Goal: Information Seeking & Learning: Learn about a topic

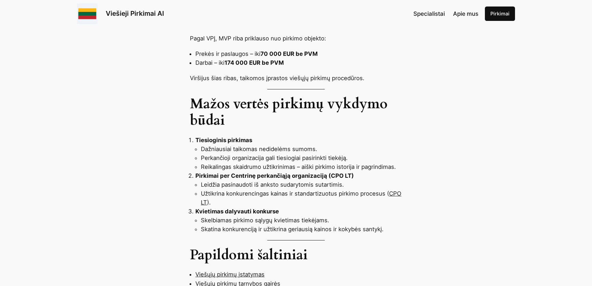
scroll to position [528, 0]
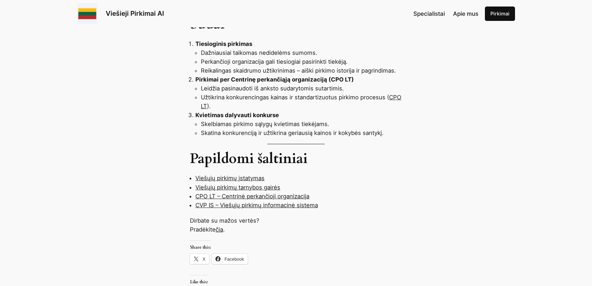
click at [219, 226] on link "čia" at bounding box center [219, 229] width 8 height 7
click at [231, 174] on link "Viešųjų pirkimų įstatymas" at bounding box center [229, 177] width 69 height 7
click at [232, 174] on link "Viešųjų pirkimų įstatymas" at bounding box center [229, 177] width 69 height 7
click at [204, 174] on link "Viešųjų pirkimų įstatymas" at bounding box center [229, 177] width 69 height 7
click at [253, 174] on link "Viešųjų pirkimų įstatymas" at bounding box center [229, 177] width 69 height 7
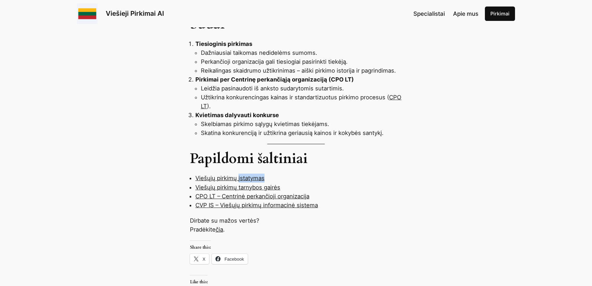
click at [253, 174] on link "Viešųjų pirkimų įstatymas" at bounding box center [229, 177] width 69 height 7
click at [252, 184] on link "Viešųjų pirkimų tarnybos gairės" at bounding box center [237, 187] width 85 height 7
